Goal: Information Seeking & Learning: Learn about a topic

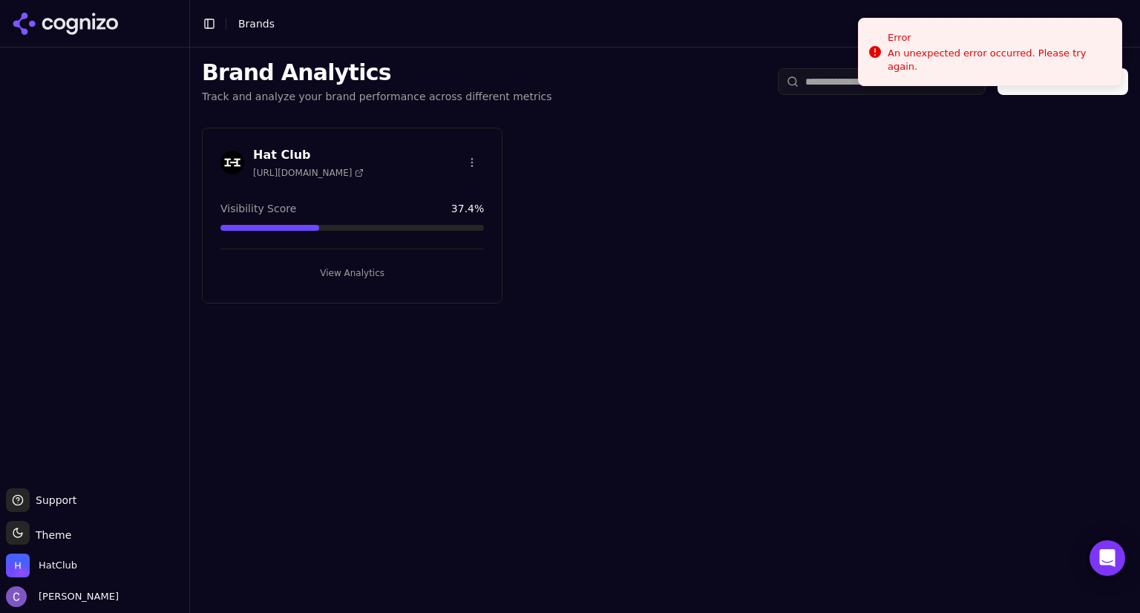
click at [379, 268] on button "View Analytics" at bounding box center [352, 273] width 264 height 24
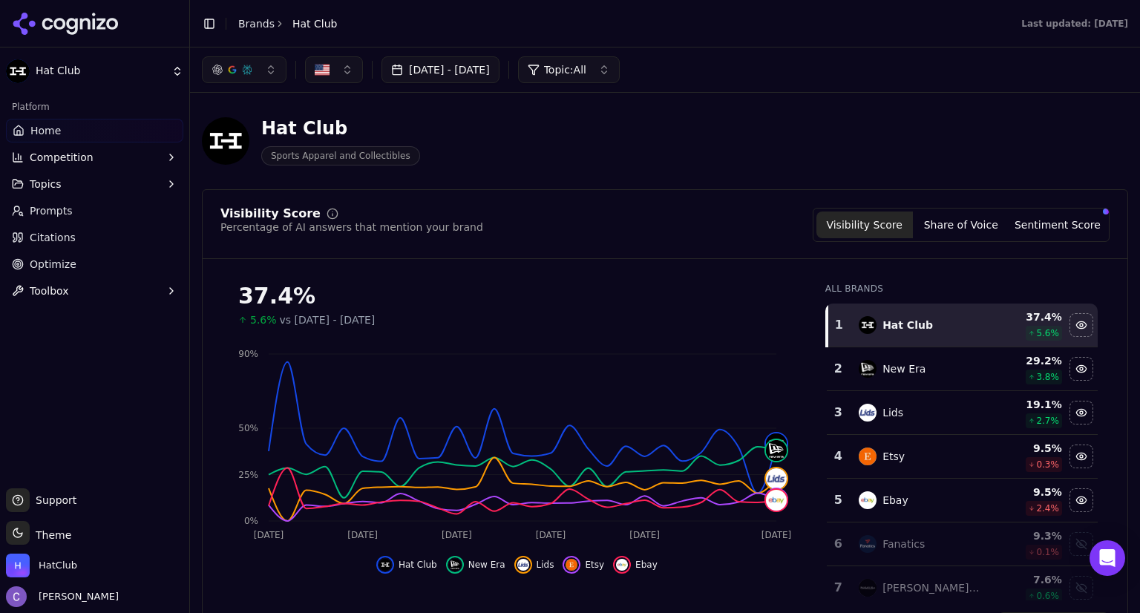
click at [265, 73] on button "button" at bounding box center [244, 69] width 85 height 27
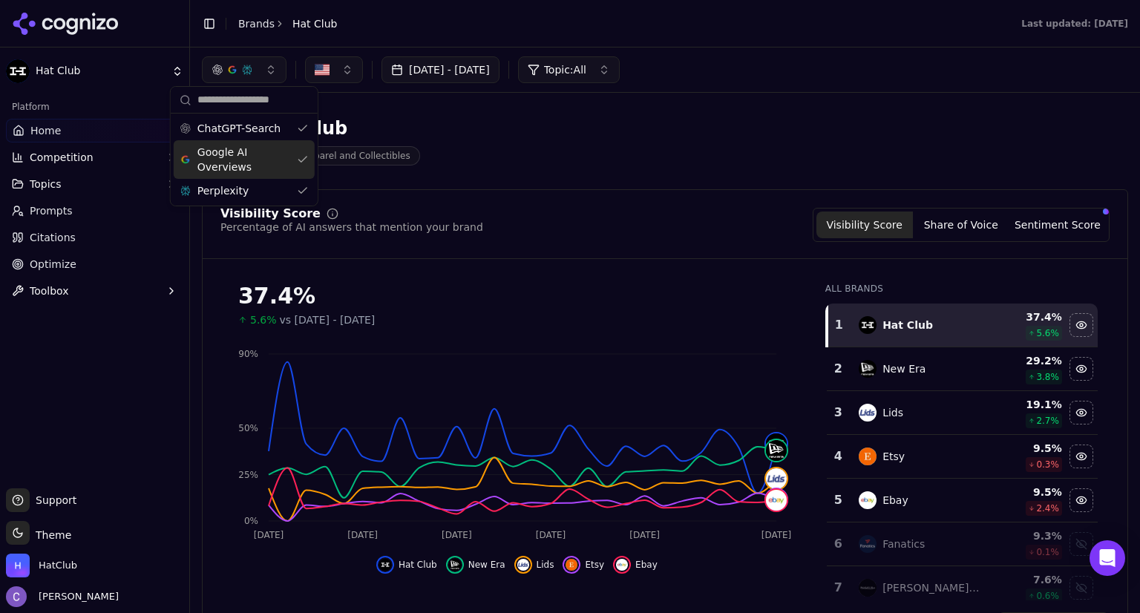
click at [303, 158] on div "Google AI Overviews" at bounding box center [244, 159] width 141 height 39
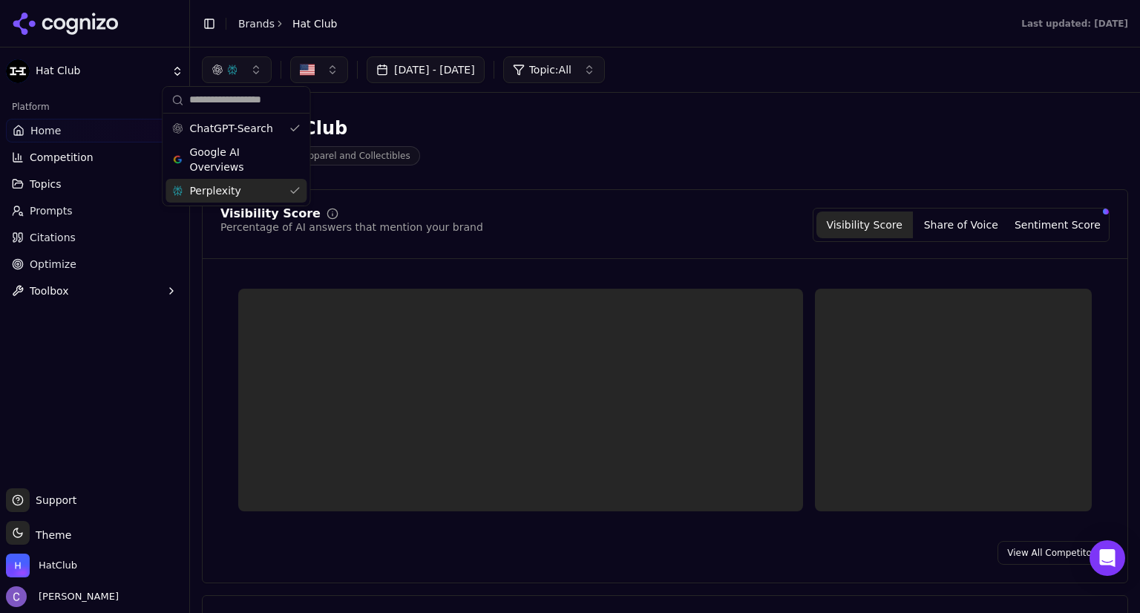
click at [297, 190] on div "Perplexity" at bounding box center [236, 191] width 141 height 24
